Goal: Use online tool/utility: Utilize a website feature to perform a specific function

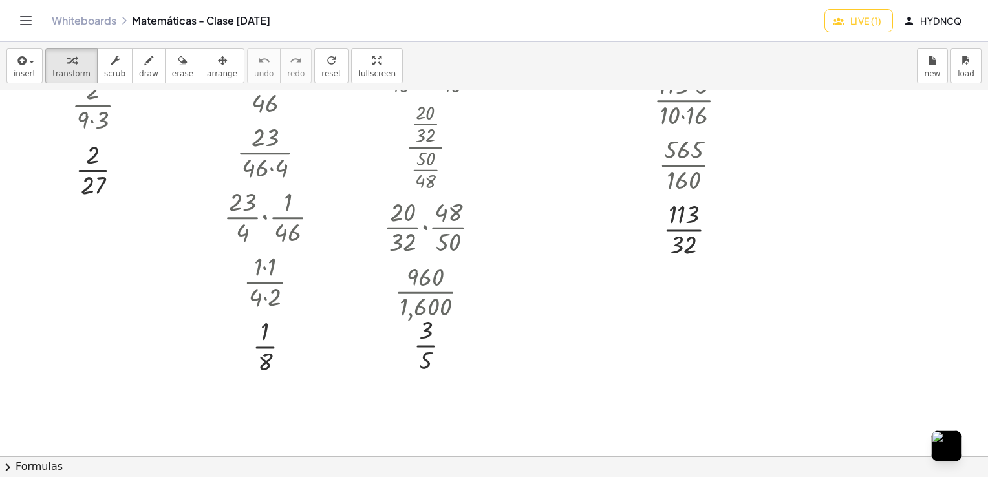
scroll to position [1114, 0]
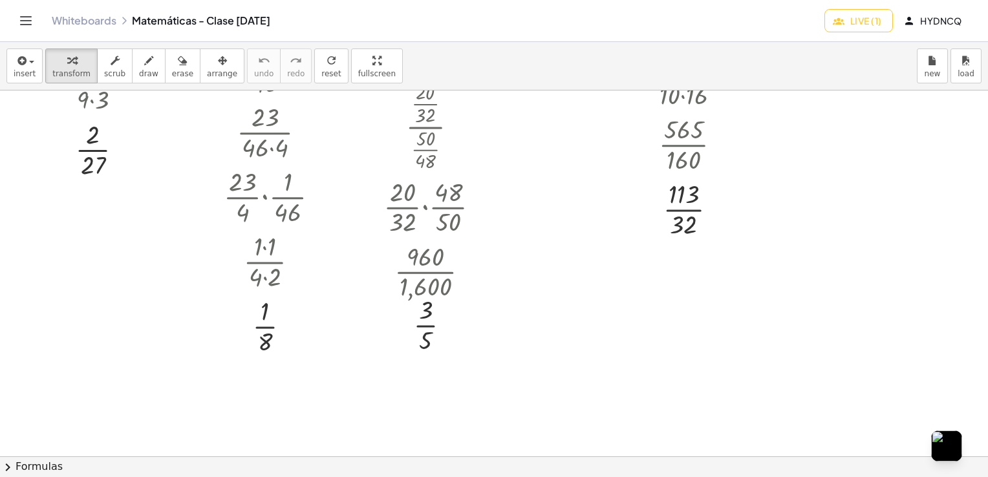
click at [874, 31] on button "Live (1)" at bounding box center [859, 20] width 68 height 23
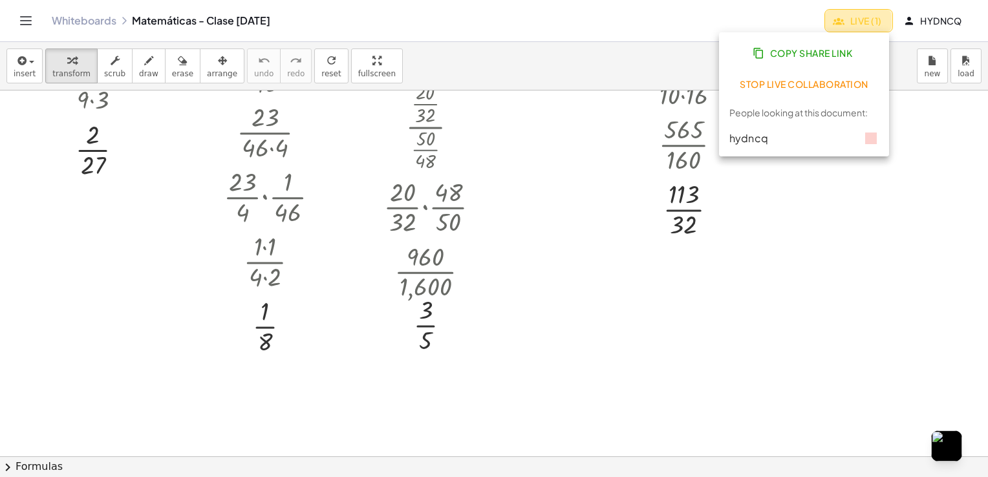
click at [874, 31] on button "Live (1)" at bounding box center [859, 20] width 68 height 23
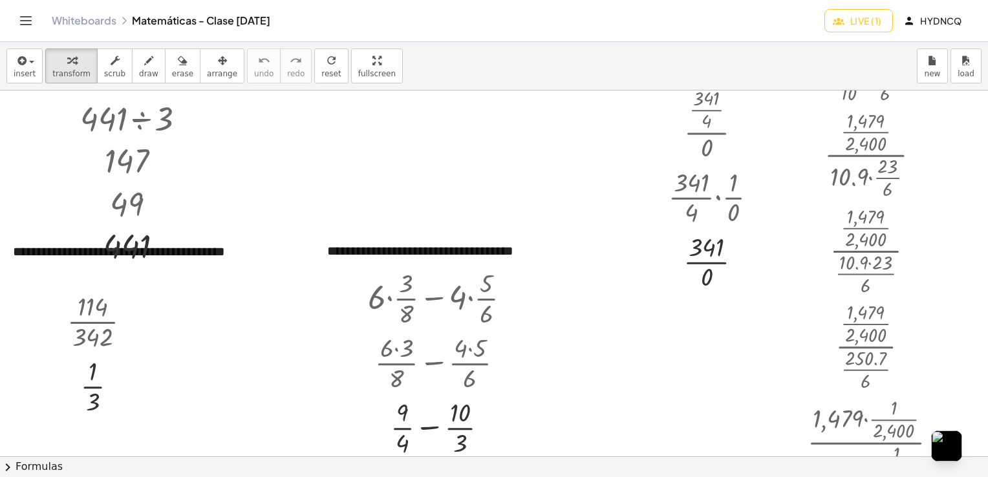
scroll to position [3501, 0]
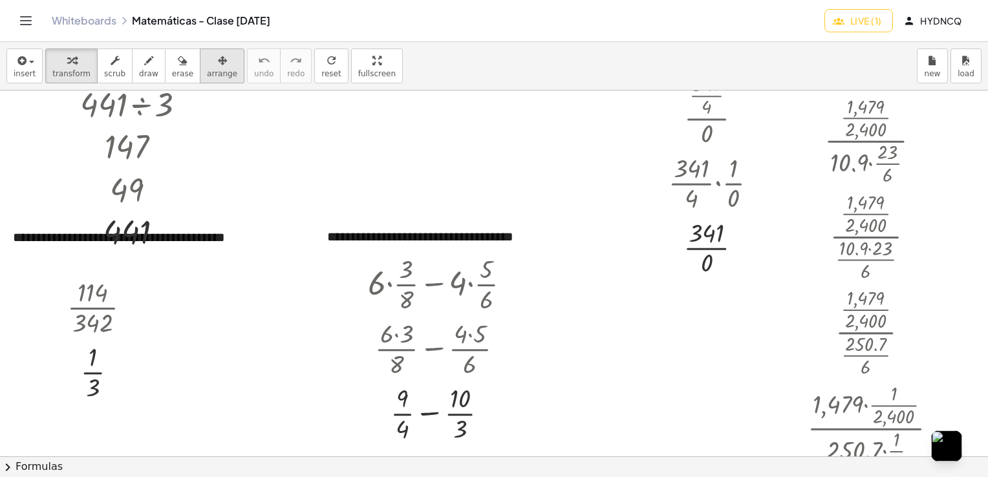
click at [215, 71] on span "arrange" at bounding box center [222, 73] width 30 height 9
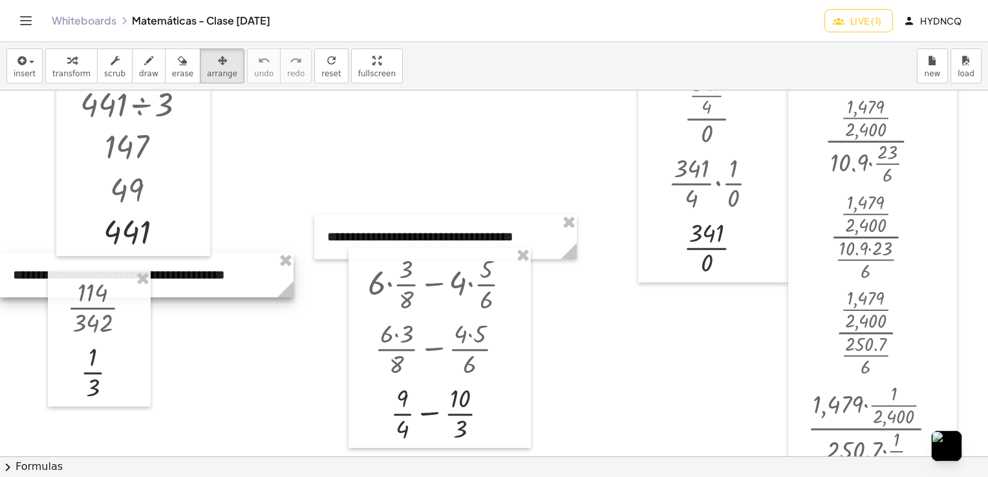
drag, startPoint x: 26, startPoint y: 246, endPoint x: 26, endPoint y: 284, distance: 37.5
click at [26, 284] on div at bounding box center [147, 275] width 294 height 45
click at [124, 319] on div at bounding box center [99, 339] width 103 height 136
click at [96, 312] on div at bounding box center [99, 339] width 103 height 136
click at [98, 312] on div at bounding box center [99, 339] width 103 height 136
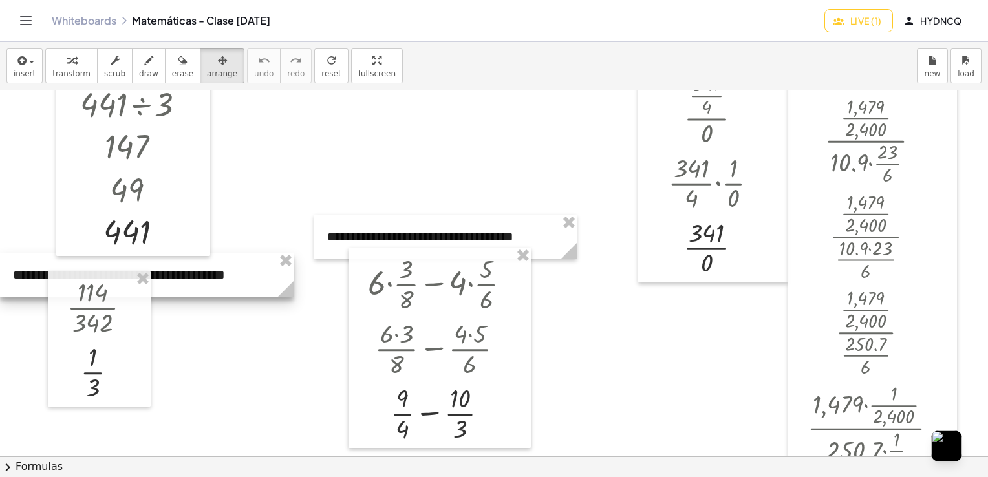
click at [151, 405] on div at bounding box center [99, 339] width 103 height 136
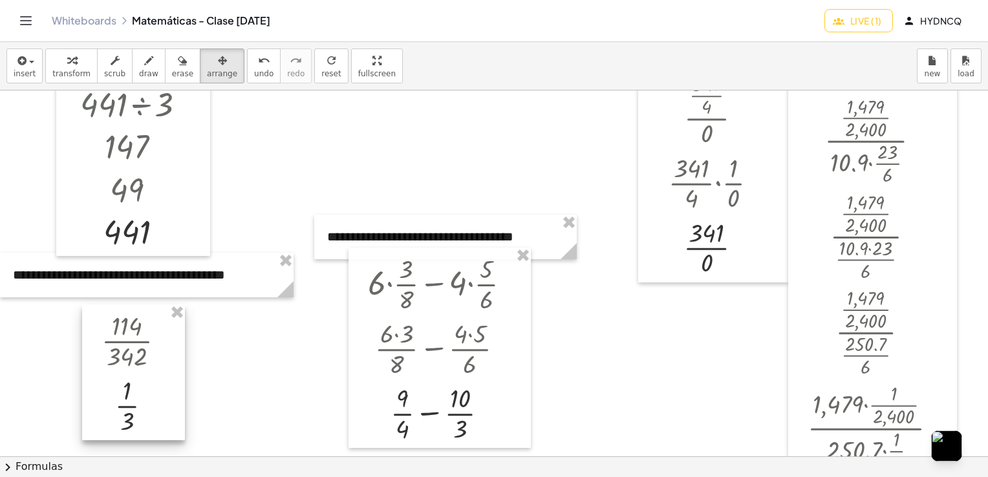
click at [475, 291] on div at bounding box center [440, 348] width 182 height 200
click at [463, 281] on div at bounding box center [440, 348] width 182 height 200
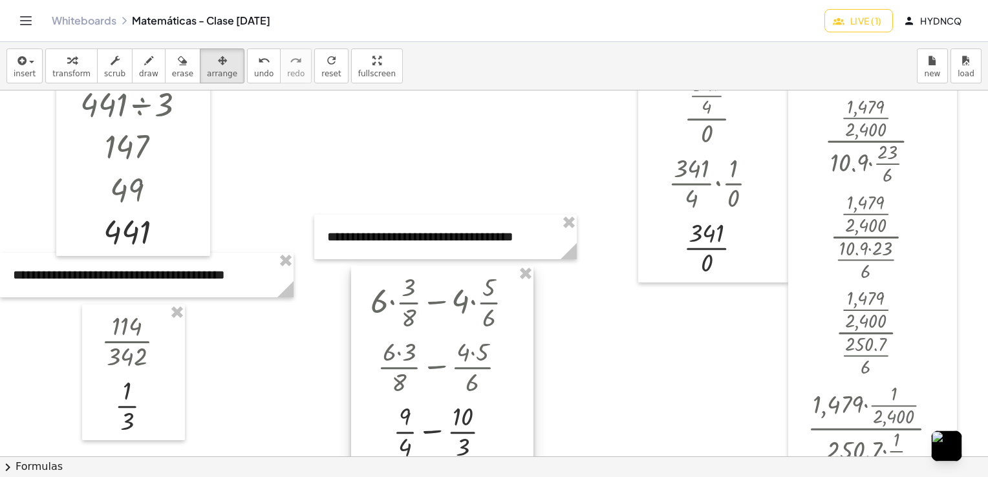
drag, startPoint x: 460, startPoint y: 281, endPoint x: 468, endPoint y: 290, distance: 12.4
click at [463, 299] on div at bounding box center [442, 366] width 182 height 200
click at [506, 244] on div at bounding box center [445, 237] width 263 height 45
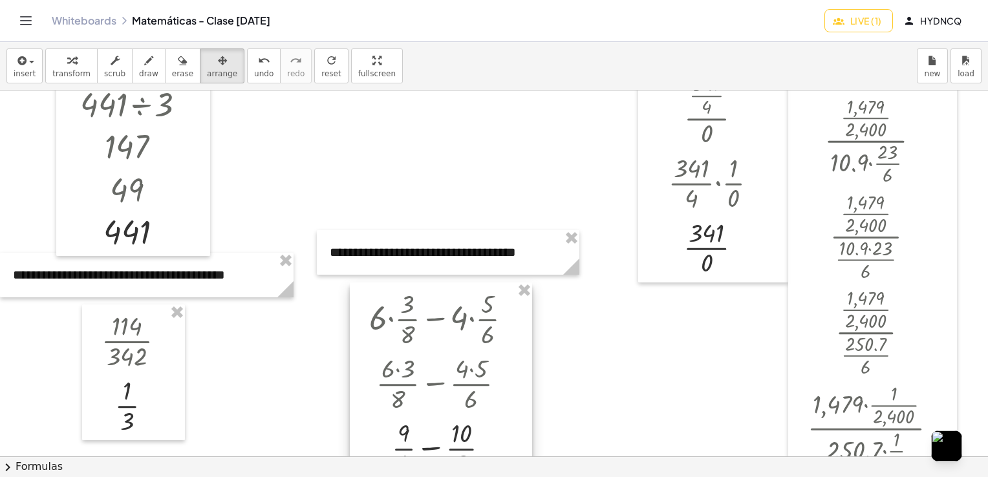
drag, startPoint x: 515, startPoint y: 291, endPoint x: 514, endPoint y: 307, distance: 15.5
click at [514, 307] on div at bounding box center [441, 383] width 182 height 200
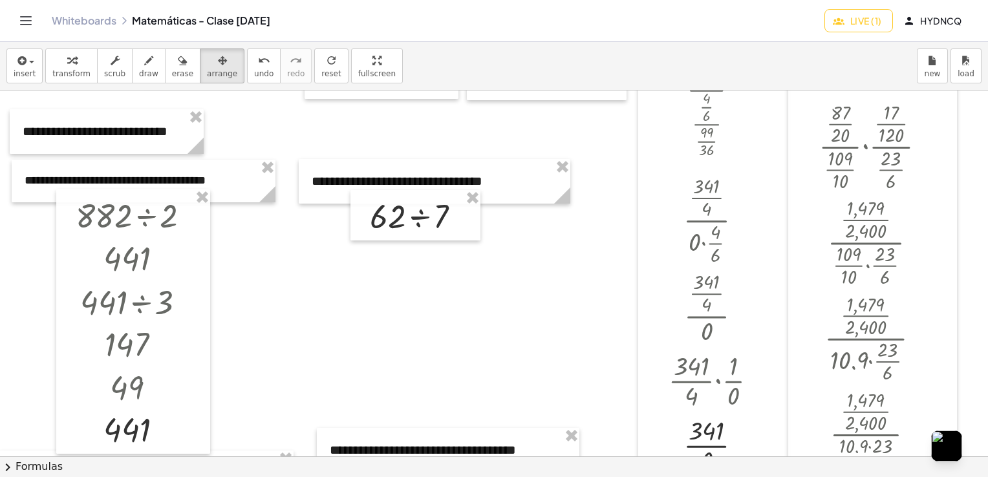
scroll to position [3310, 0]
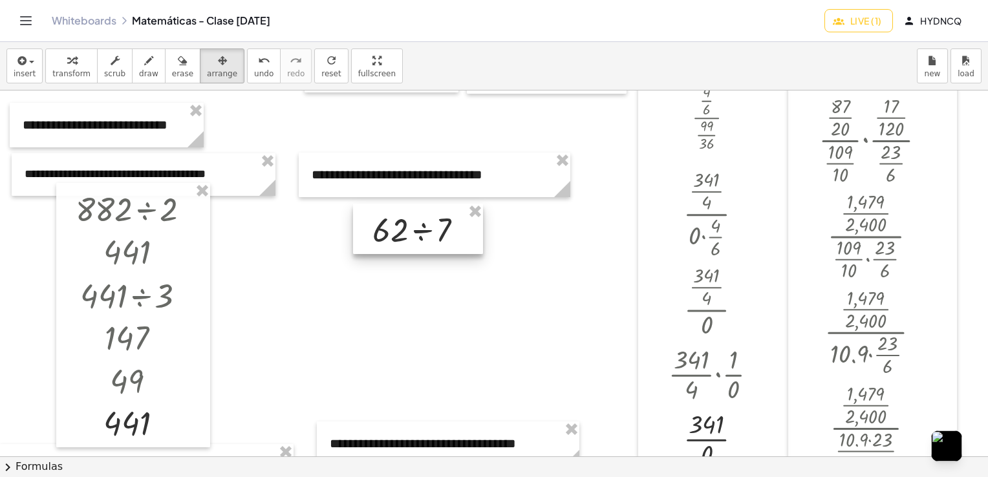
drag, startPoint x: 430, startPoint y: 200, endPoint x: 433, endPoint y: 220, distance: 20.2
click at [433, 220] on div at bounding box center [418, 229] width 130 height 50
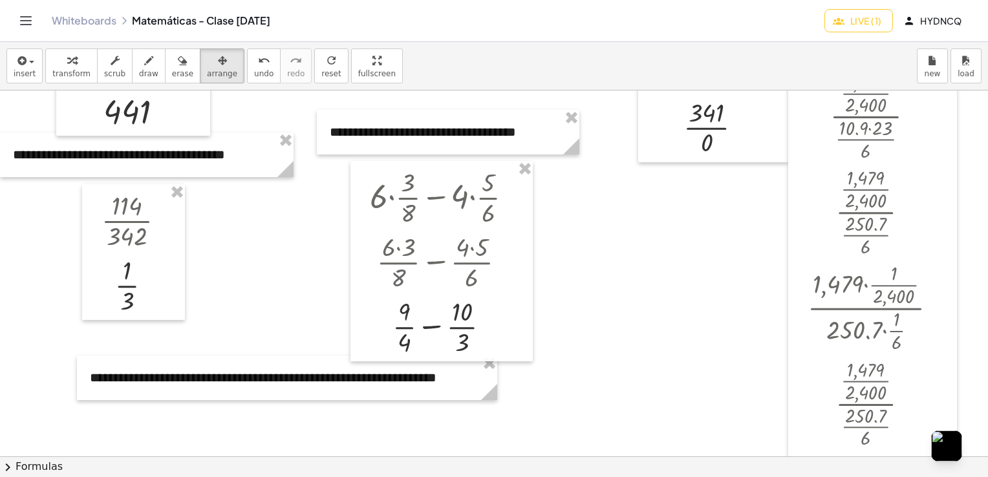
scroll to position [3695, 0]
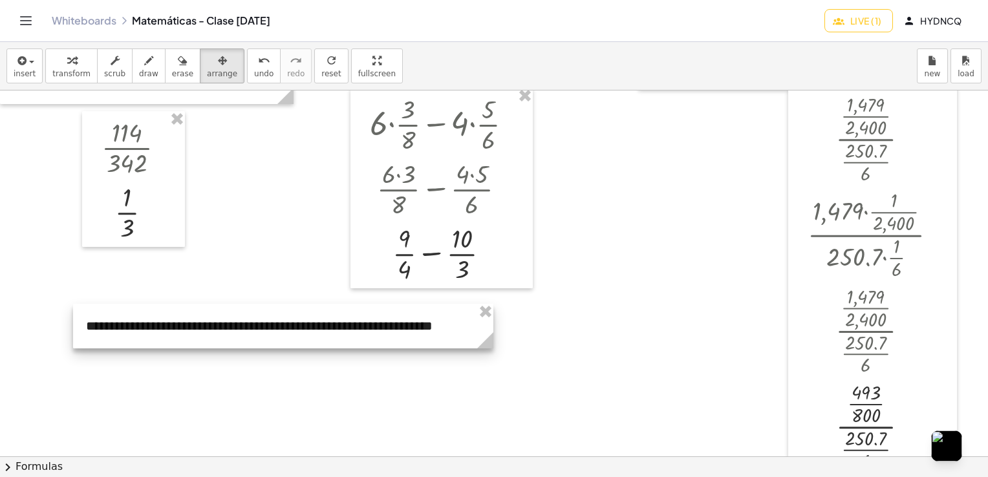
drag, startPoint x: 307, startPoint y: 295, endPoint x: 302, endPoint y: 322, distance: 27.5
click at [302, 322] on div at bounding box center [283, 326] width 420 height 45
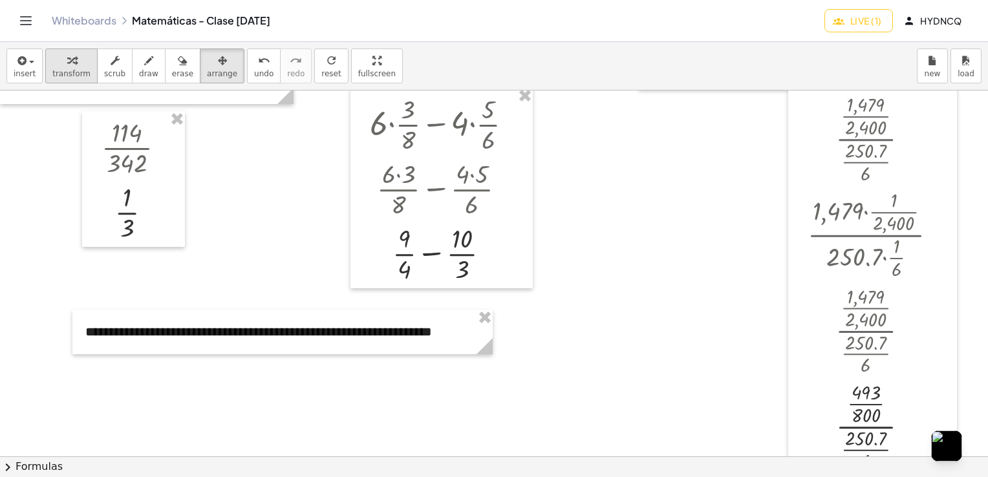
drag, startPoint x: 71, startPoint y: 68, endPoint x: 515, endPoint y: 249, distance: 479.2
click at [71, 69] on span "transform" at bounding box center [71, 73] width 38 height 9
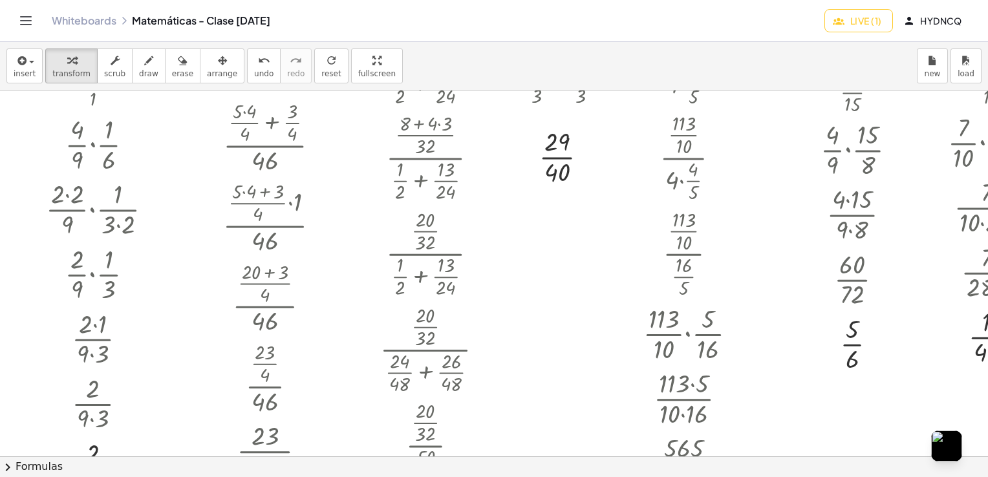
scroll to position [823, 0]
